Goal: Transaction & Acquisition: Book appointment/travel/reservation

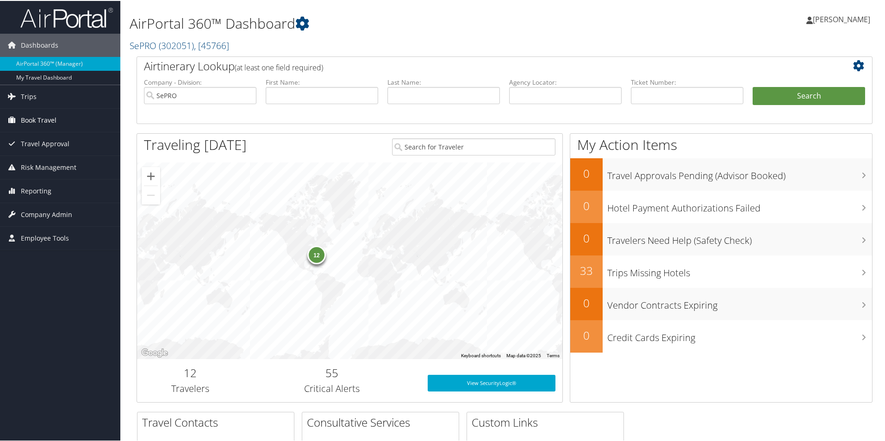
click at [44, 120] on span "Book Travel" at bounding box center [39, 119] width 36 height 23
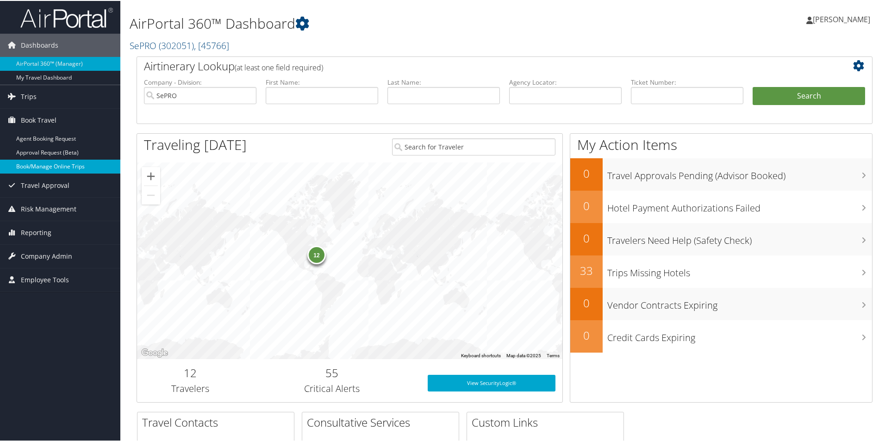
click at [32, 165] on link "Book/Manage Online Trips" at bounding box center [60, 166] width 120 height 14
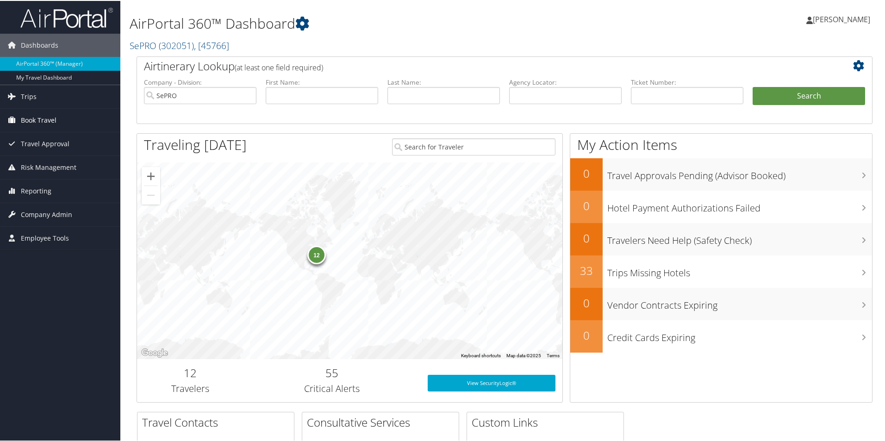
click at [54, 117] on span "Book Travel" at bounding box center [39, 119] width 36 height 23
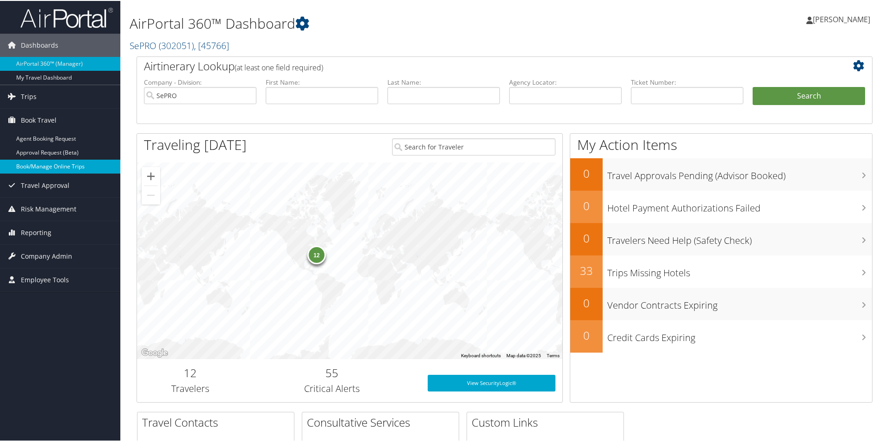
click at [41, 165] on link "Book/Manage Online Trips" at bounding box center [60, 166] width 120 height 14
